Goal: Find specific page/section: Find specific page/section

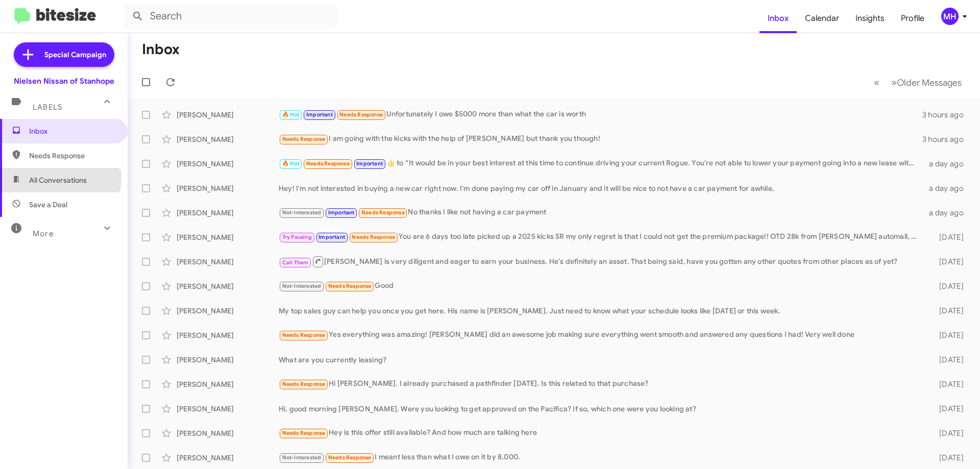
click at [50, 178] on span "All Conversations" at bounding box center [58, 180] width 58 height 10
type input "in:all-conversations"
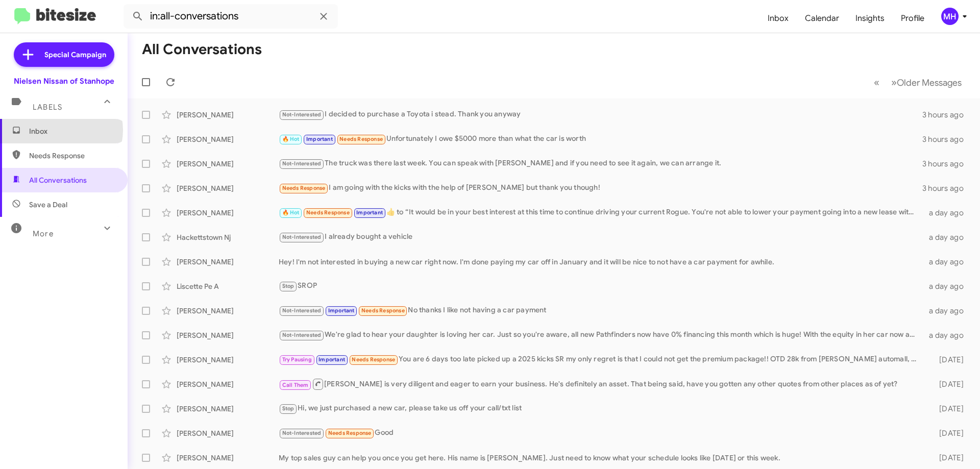
click at [61, 130] on span "Inbox" at bounding box center [72, 131] width 87 height 10
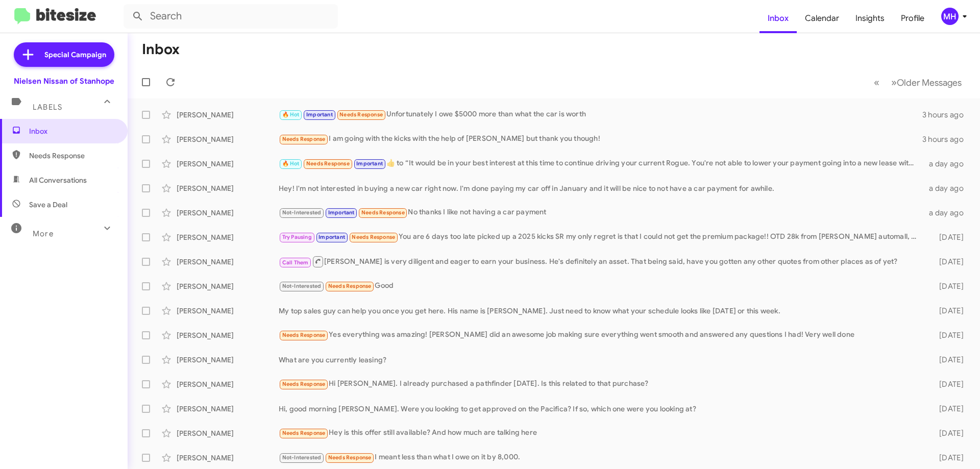
click at [39, 174] on span "All Conversations" at bounding box center [64, 180] width 128 height 25
type input "in:all-conversations"
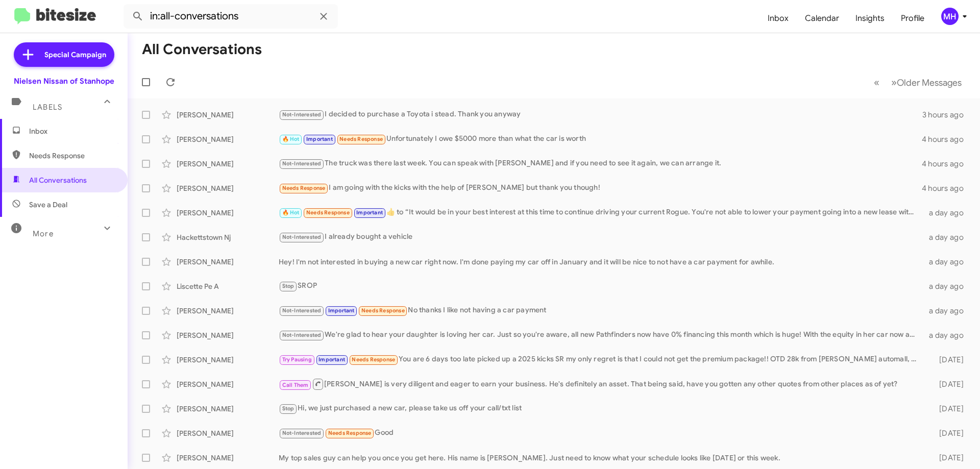
click at [64, 131] on span "Inbox" at bounding box center [72, 131] width 87 height 10
